Goal: Information Seeking & Learning: Learn about a topic

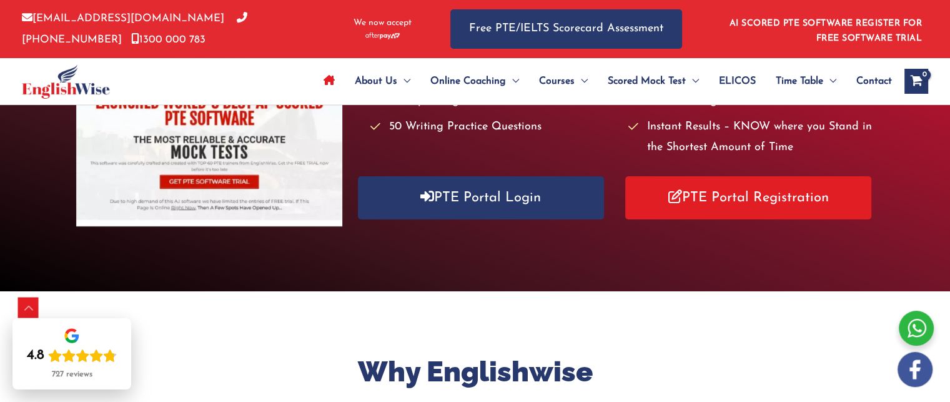
scroll to position [269, 0]
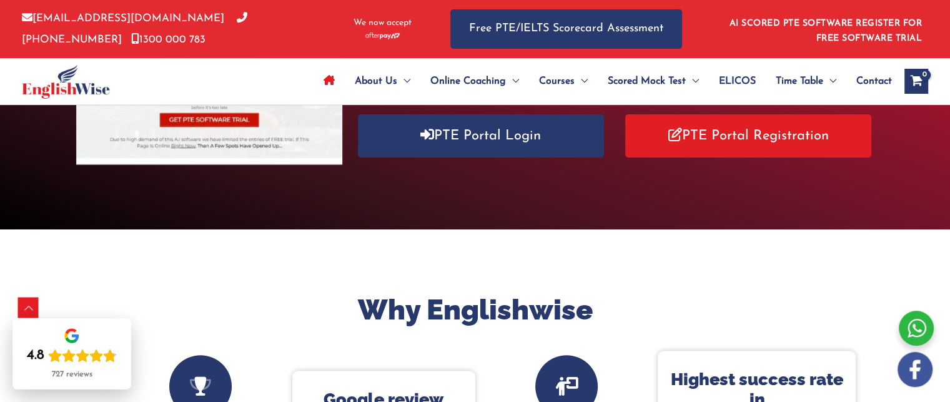
click at [495, 164] on div "Click below to know why EnglishWise has worlds best AI scored PTE software 30X …" at bounding box center [617, 70] width 513 height 194
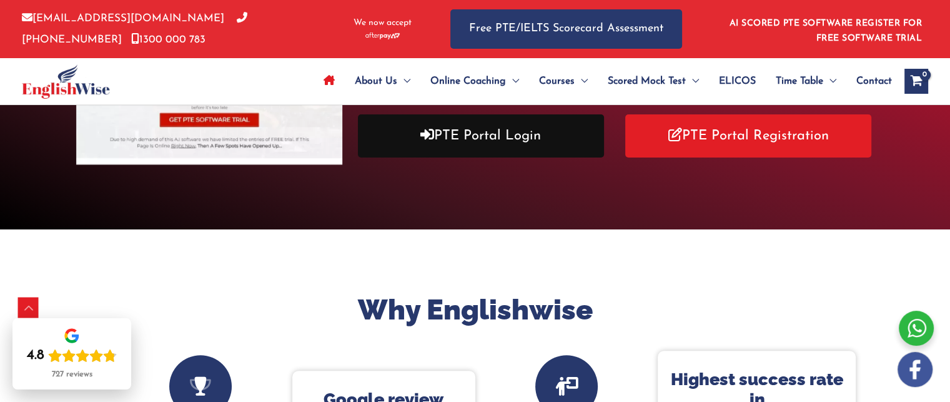
click at [484, 146] on link "PTE Portal Login" at bounding box center [481, 135] width 246 height 43
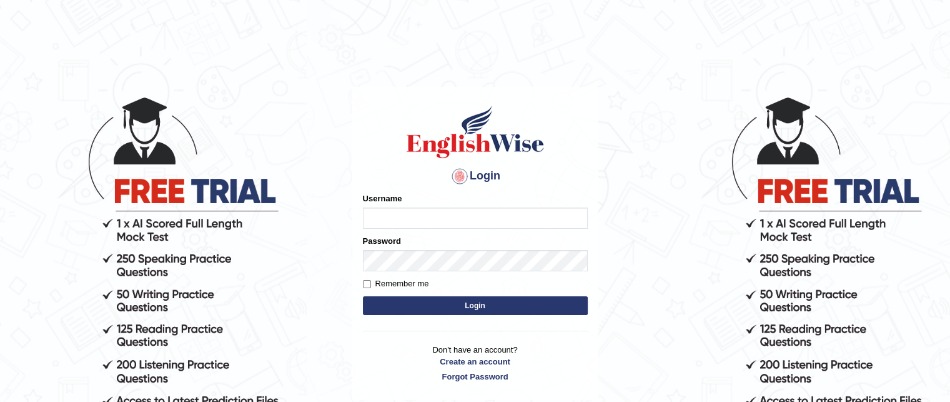
type input "grishmi_parramatta"
click at [404, 301] on button "Login" at bounding box center [475, 305] width 225 height 19
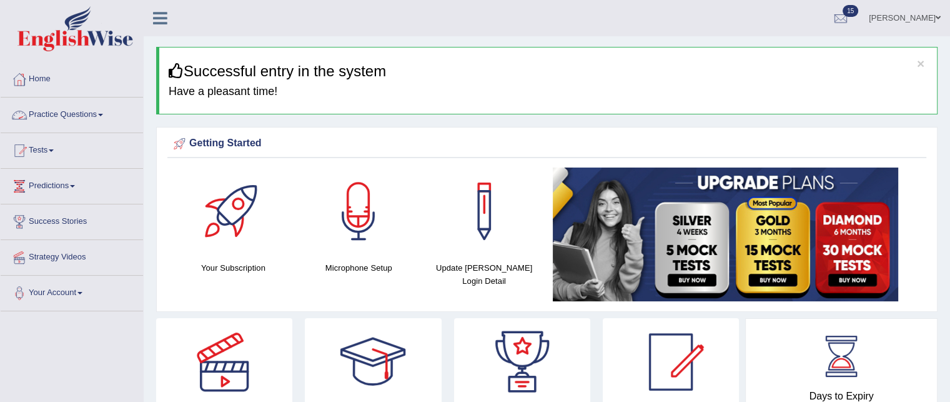
click at [78, 109] on link "Practice Questions" at bounding box center [72, 112] width 142 height 31
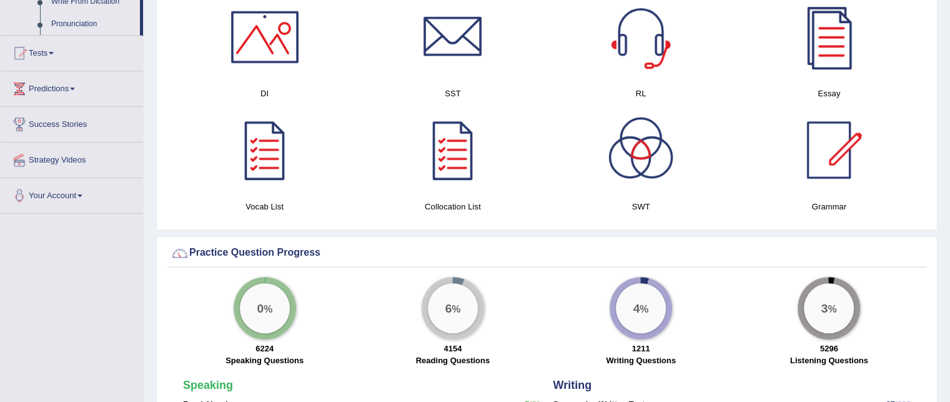
scroll to position [761, 0]
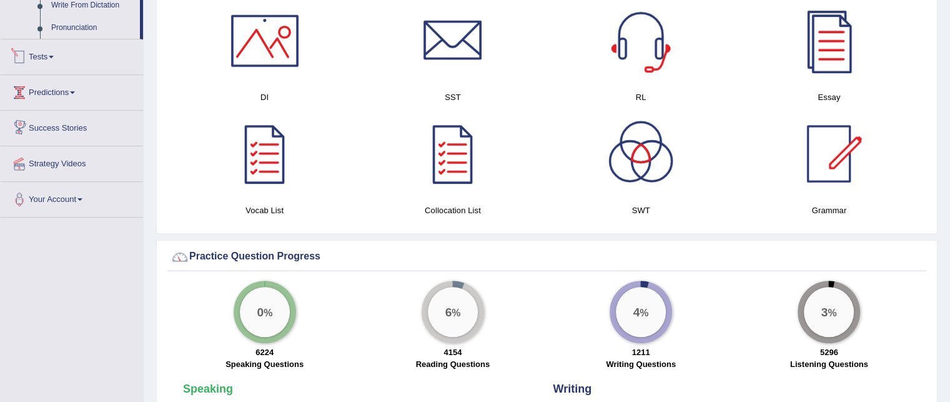
click at [46, 57] on link "Tests" at bounding box center [72, 54] width 142 height 31
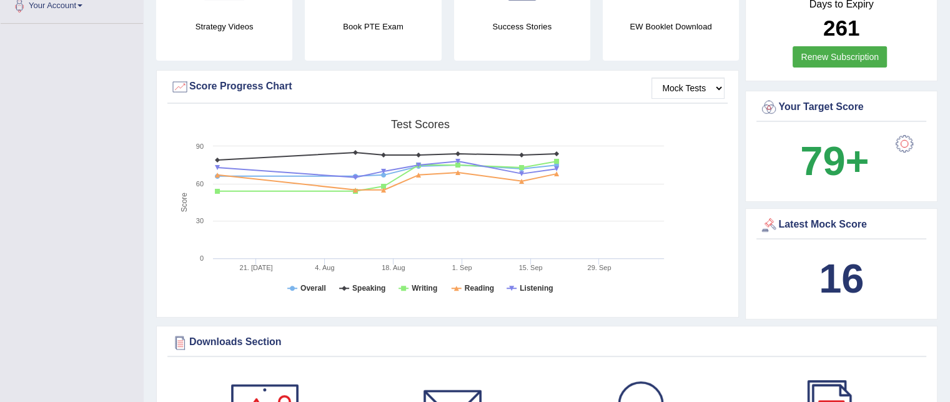
scroll to position [136, 0]
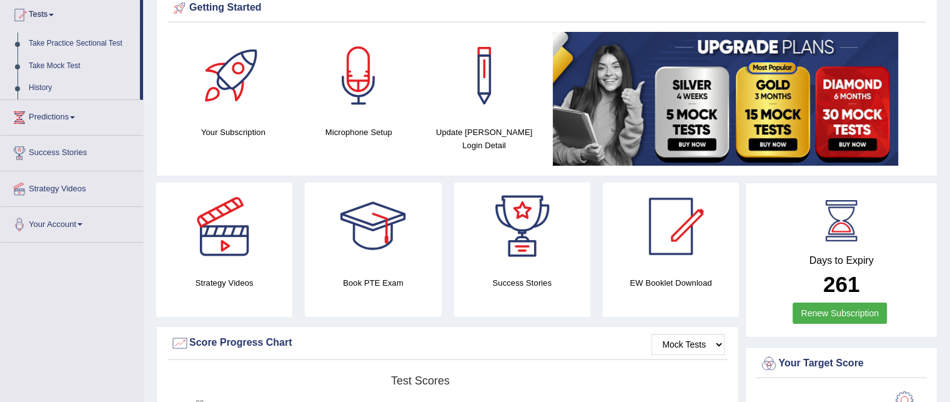
click at [66, 44] on link "Take Practice Sectional Test" at bounding box center [81, 43] width 117 height 22
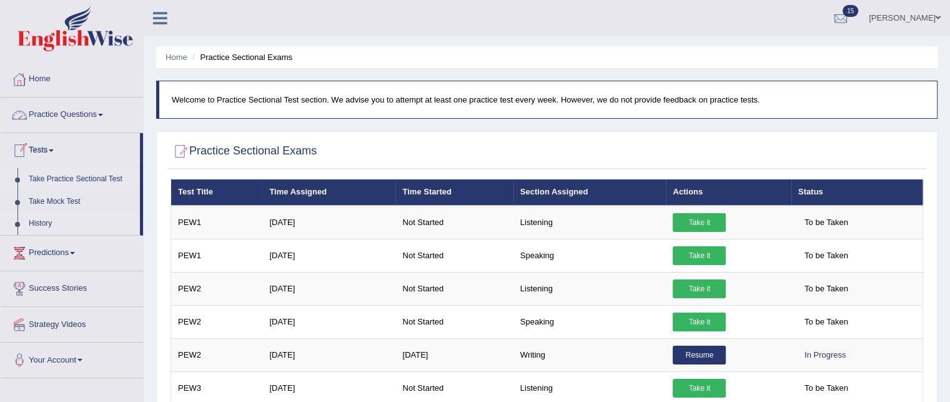
click at [35, 221] on link "History" at bounding box center [81, 223] width 117 height 22
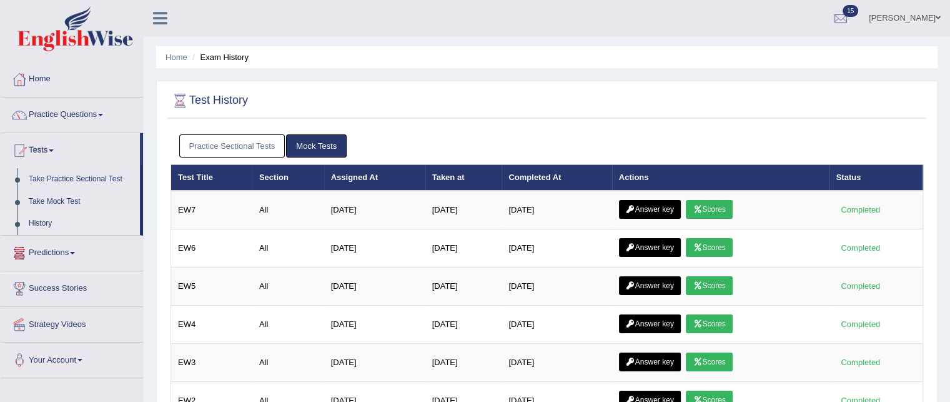
click at [260, 147] on link "Practice Sectional Tests" at bounding box center [232, 145] width 106 height 23
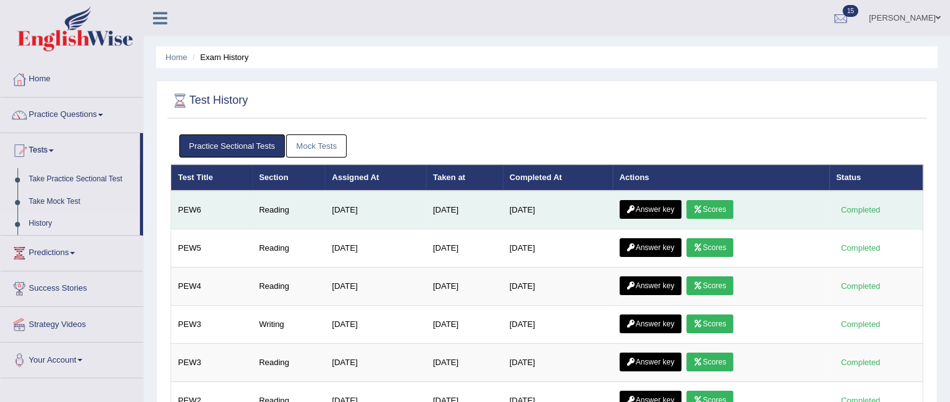
click at [707, 215] on link "Scores" at bounding box center [709, 209] width 46 height 19
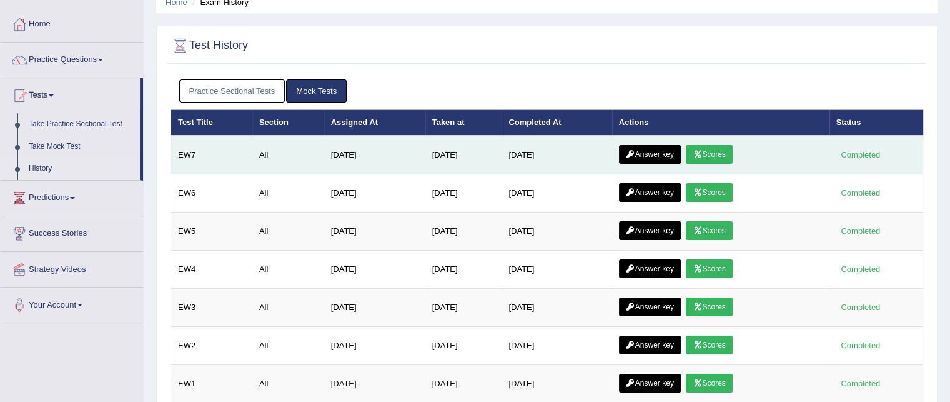
click at [661, 145] on link "Answer key" at bounding box center [650, 154] width 62 height 19
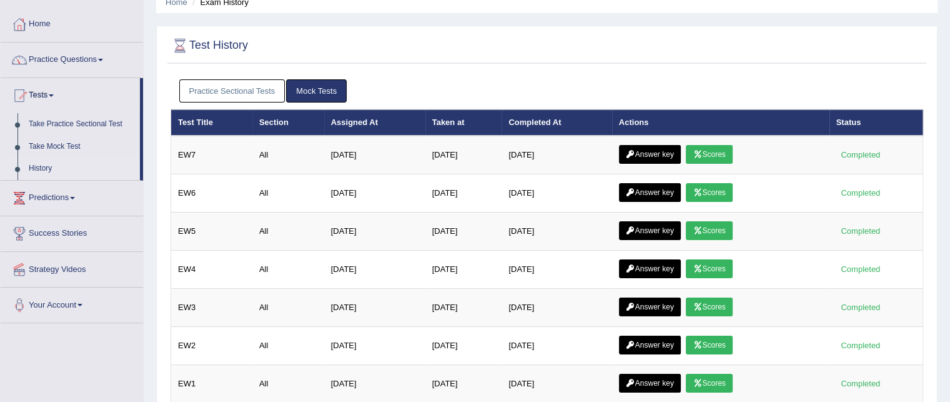
scroll to position [55, 0]
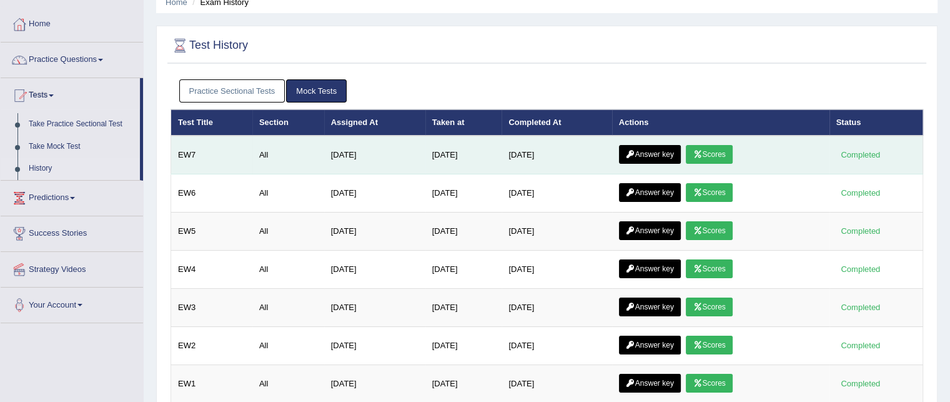
click at [658, 152] on link "Answer key" at bounding box center [650, 154] width 62 height 19
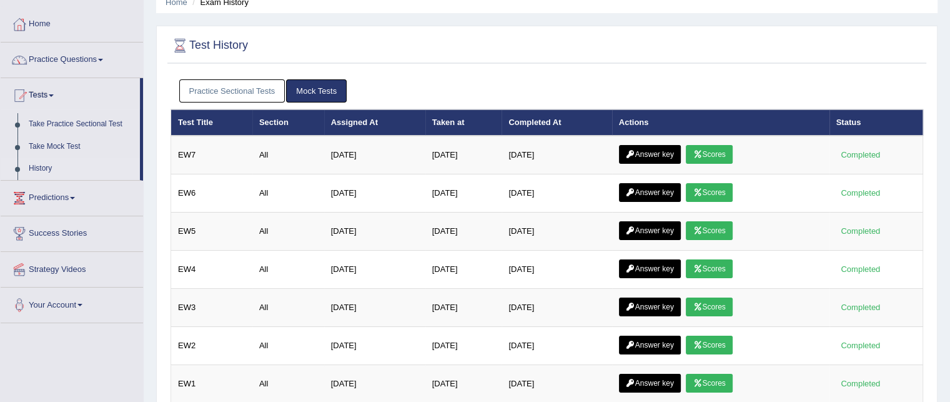
click at [218, 92] on link "Practice Sectional Tests" at bounding box center [232, 90] width 106 height 23
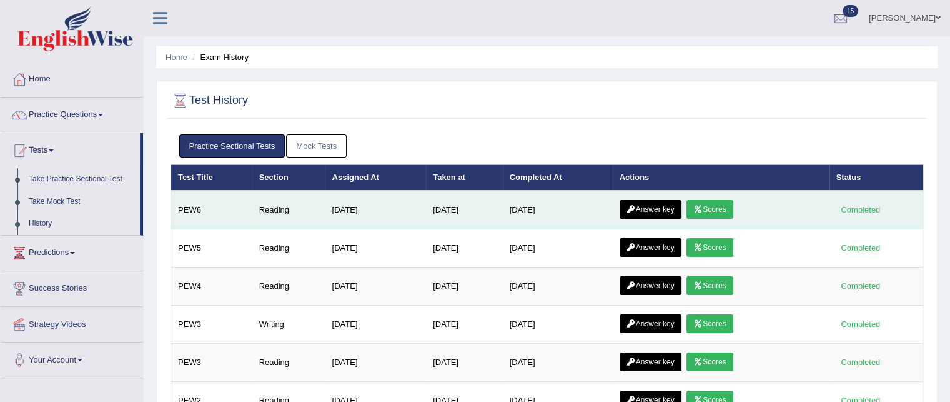
click at [665, 200] on link "Answer key" at bounding box center [651, 209] width 62 height 19
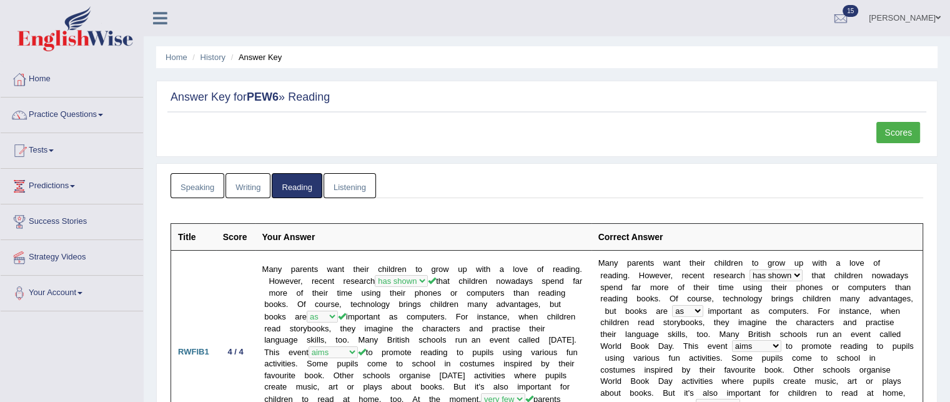
click at [169, 11] on link at bounding box center [160, 16] width 33 height 19
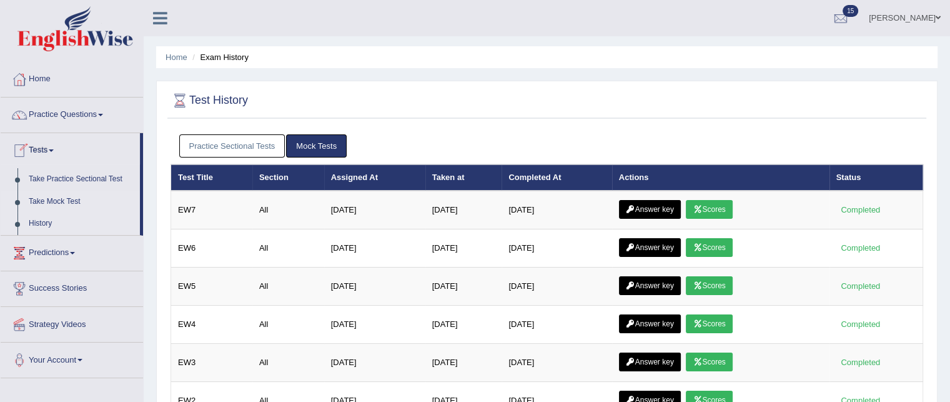
click at [51, 202] on link "Take Mock Test" at bounding box center [81, 202] width 117 height 22
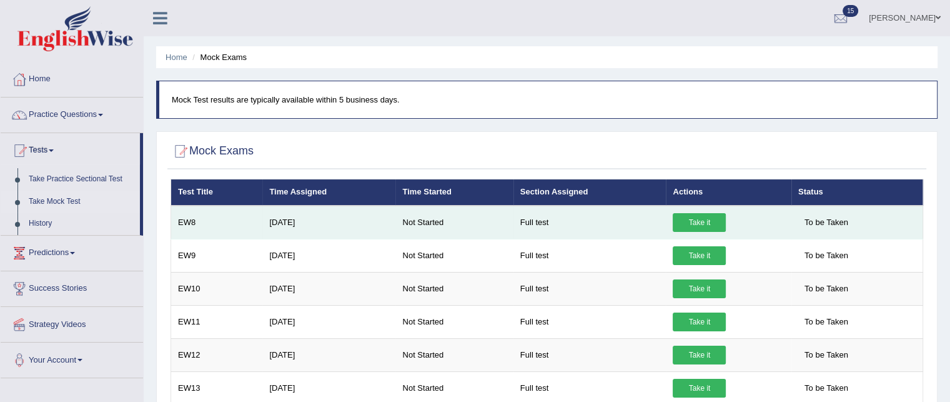
click at [689, 220] on link "Take it" at bounding box center [699, 222] width 53 height 19
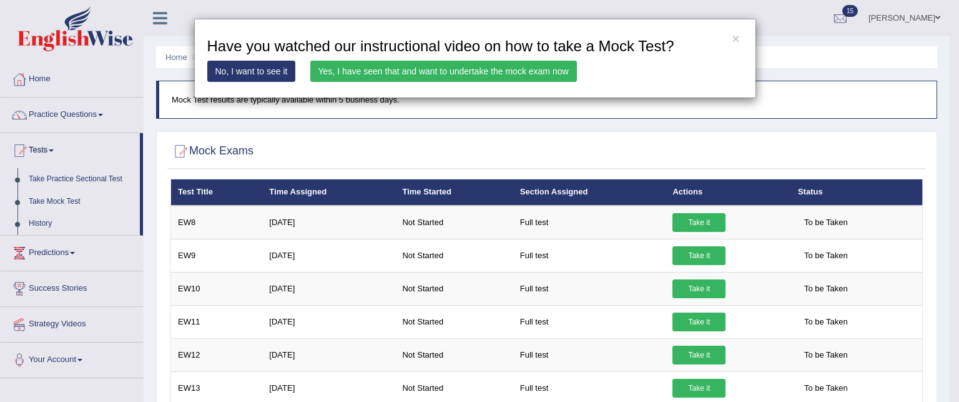
click at [565, 67] on link "Yes, I have seen that and want to undertake the mock exam now" at bounding box center [443, 71] width 267 height 21
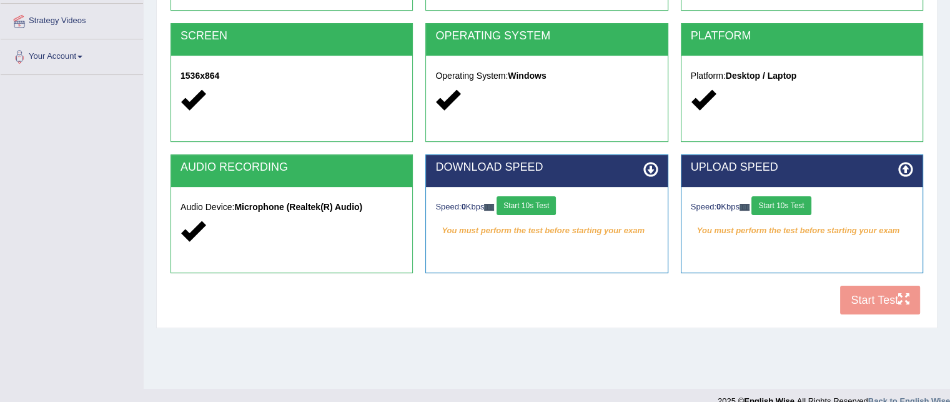
scroll to position [254, 0]
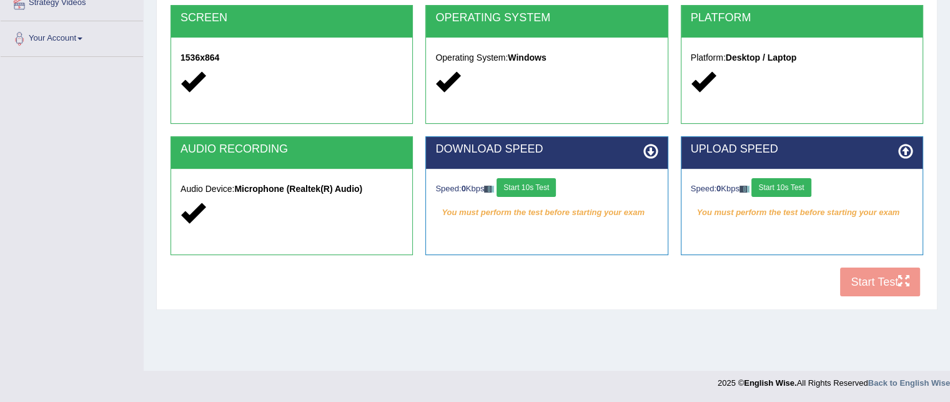
click at [531, 187] on button "Start 10s Test" at bounding box center [526, 187] width 59 height 19
click at [776, 182] on button "Start 10s Test" at bounding box center [780, 187] width 59 height 19
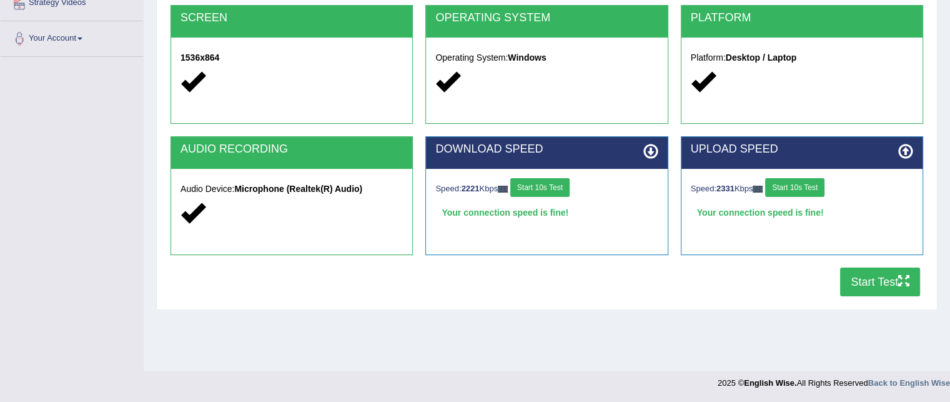
click at [866, 278] on button "Start Test" at bounding box center [880, 281] width 80 height 29
